Goal: Task Accomplishment & Management: Manage account settings

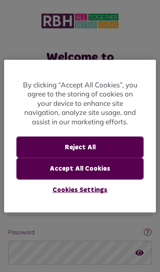
scroll to position [69, 0]
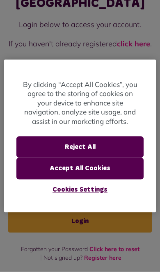
click at [106, 148] on button "Reject All" at bounding box center [80, 147] width 128 height 21
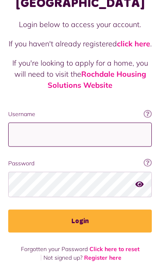
click at [106, 127] on input "Username" at bounding box center [80, 135] width 144 height 24
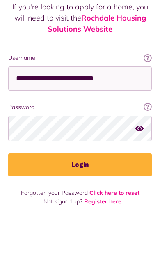
scroll to position [69, 0]
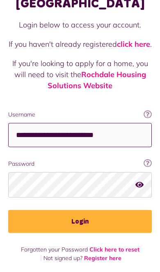
click at [110, 133] on input "**********" at bounding box center [80, 135] width 144 height 24
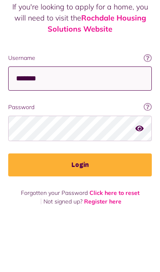
type input "******"
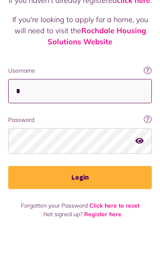
type input "**********"
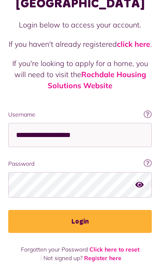
click at [102, 218] on button "Login" at bounding box center [80, 221] width 144 height 23
click at [89, 218] on button "Login" at bounding box center [80, 221] width 144 height 23
click at [89, 223] on button "Login" at bounding box center [80, 221] width 144 height 23
click at [85, 220] on button "Login" at bounding box center [80, 221] width 144 height 23
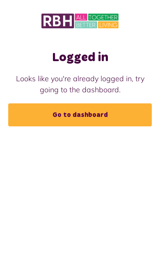
scroll to position [48, 0]
click at [119, 104] on link "Go to dashboard" at bounding box center [80, 115] width 144 height 23
click at [97, 104] on link "Go to dashboard" at bounding box center [80, 115] width 144 height 23
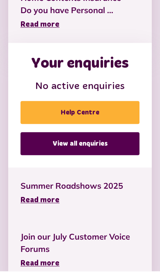
scroll to position [783, 0]
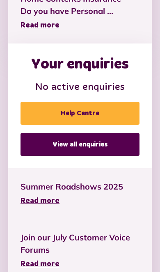
click at [114, 142] on link "View all enquiries" at bounding box center [80, 144] width 119 height 23
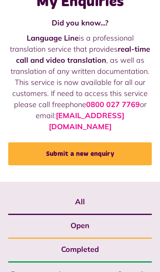
scroll to position [57, 0]
click at [97, 216] on label "Open" at bounding box center [80, 226] width 144 height 24
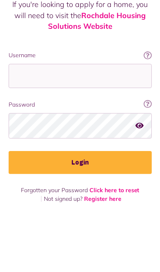
scroll to position [69, 0]
